Goal: Transaction & Acquisition: Purchase product/service

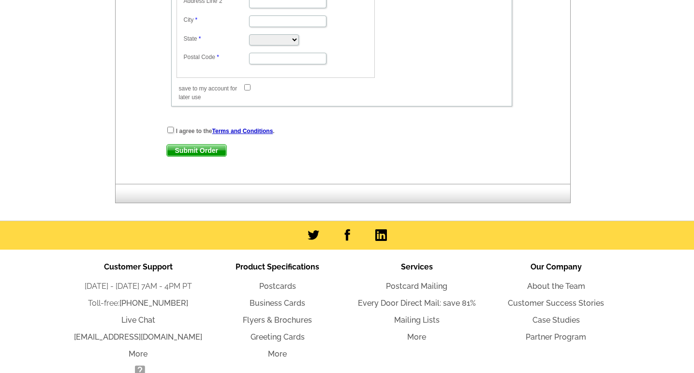
scroll to position [743, 0]
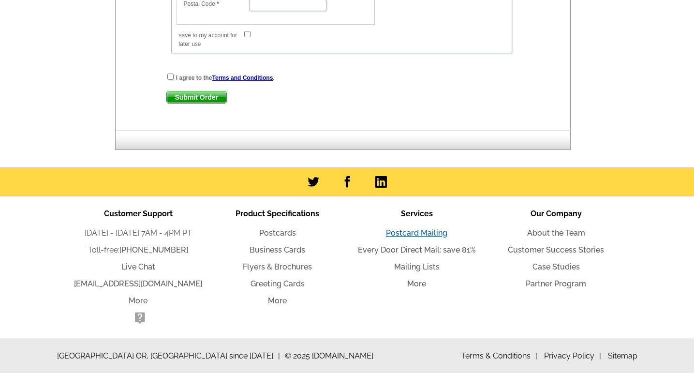
click at [426, 234] on link "Postcard Mailing" at bounding box center [416, 232] width 61 height 9
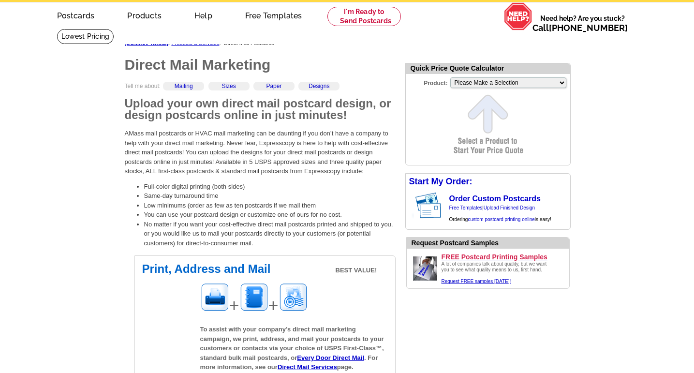
scroll to position [27, 0]
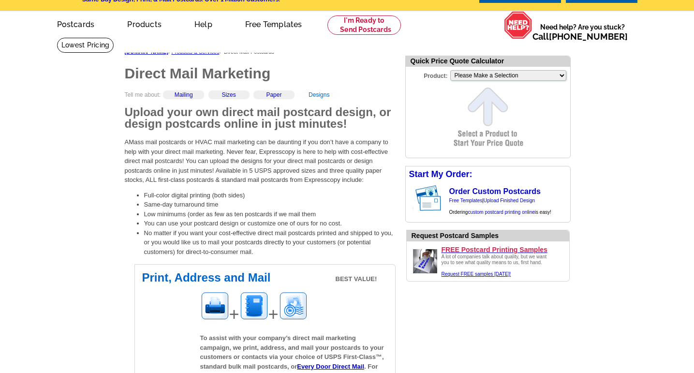
click at [325, 95] on link "Designs" at bounding box center [318, 94] width 21 height 7
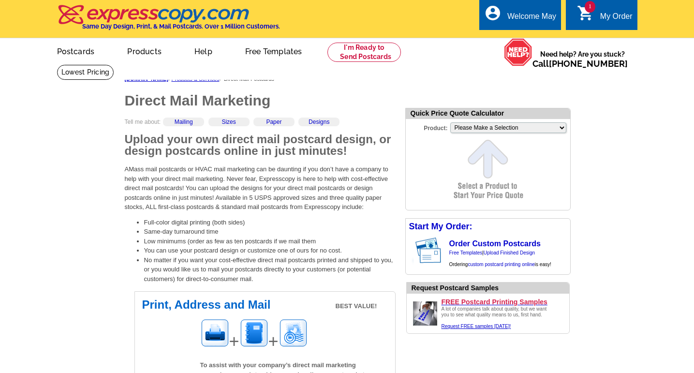
click at [616, 15] on div "My Order" at bounding box center [616, 19] width 32 height 14
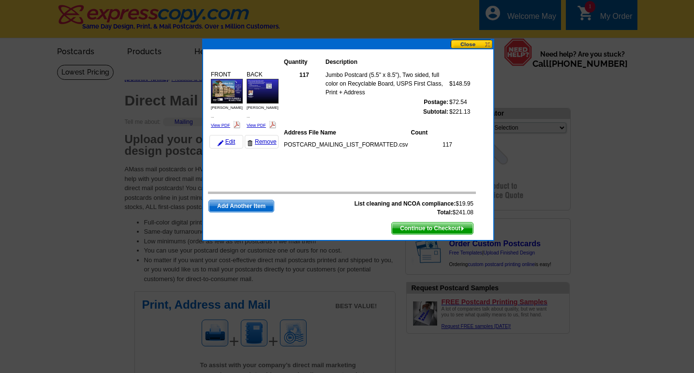
click at [487, 45] on button at bounding box center [472, 44] width 43 height 9
